Goal: Navigation & Orientation: Find specific page/section

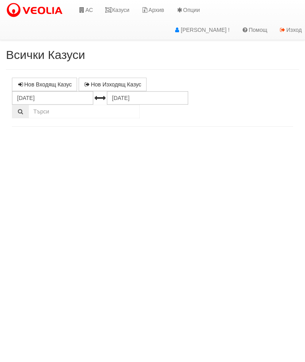
select select "10"
select select "1"
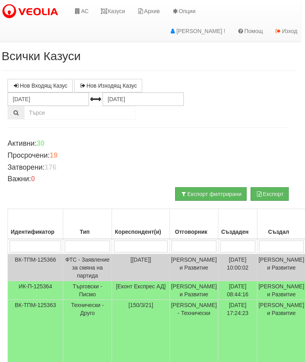
scroll to position [0, 4]
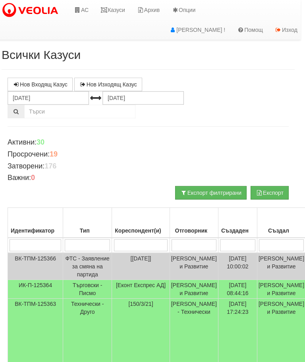
click at [114, 13] on link "Казуси" at bounding box center [113, 10] width 37 height 20
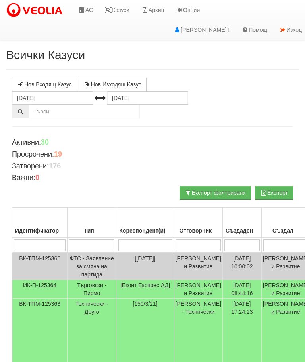
scroll to position [0, 4]
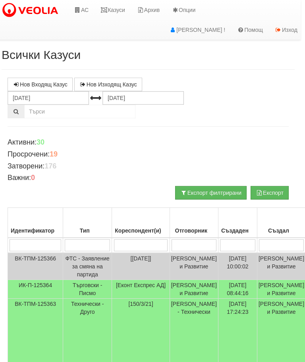
click at [120, 8] on link "Казуси" at bounding box center [113, 10] width 37 height 20
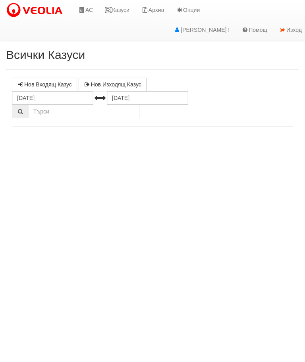
select select "10"
select select "1"
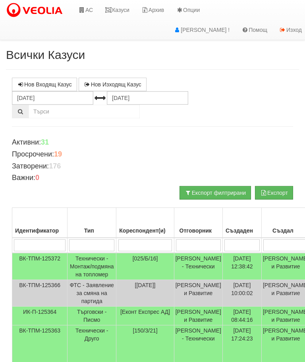
click at [112, 3] on link "Казуси" at bounding box center [117, 10] width 37 height 20
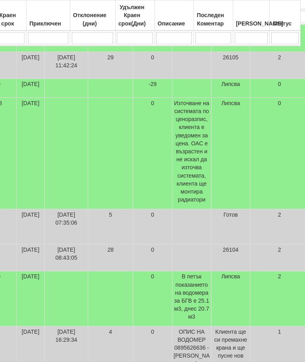
scroll to position [228, 325]
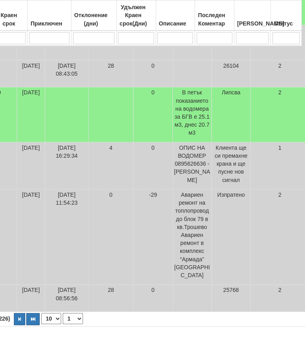
click at [21, 318] on icon "button" at bounding box center [22, 315] width 2 height 4
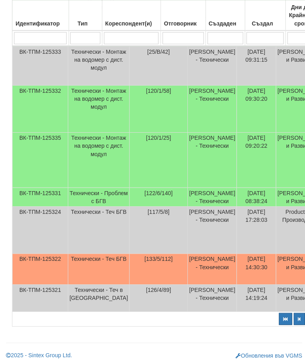
scroll to position [359, 0]
click at [276, 321] on button "button" at bounding box center [282, 315] width 13 height 12
select select "1"
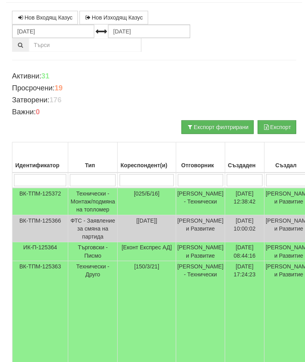
scroll to position [0, 0]
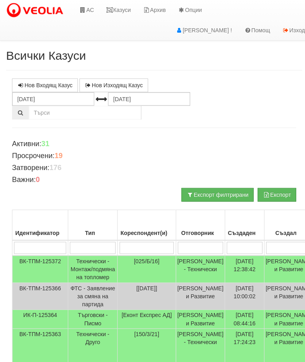
click at [119, 8] on link "Казуси" at bounding box center [117, 10] width 37 height 20
